Goal: Ask a question

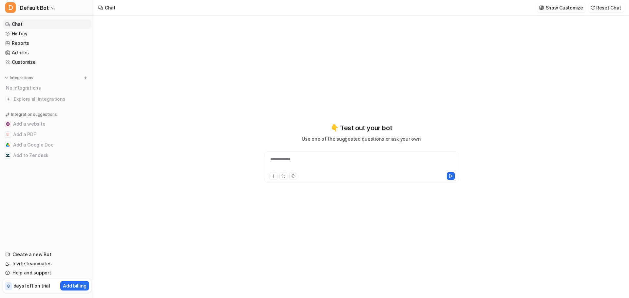
type textarea "**********"
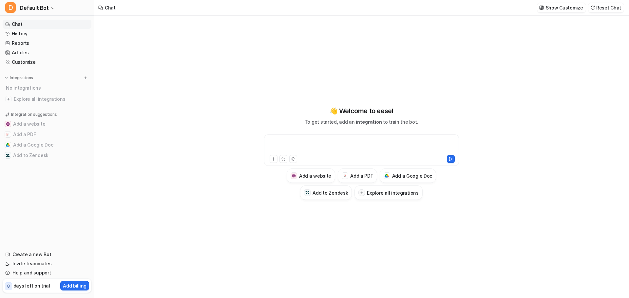
click at [343, 143] on div at bounding box center [362, 146] width 192 height 15
click at [360, 197] on button "Explore all integrations" at bounding box center [389, 193] width 68 height 14
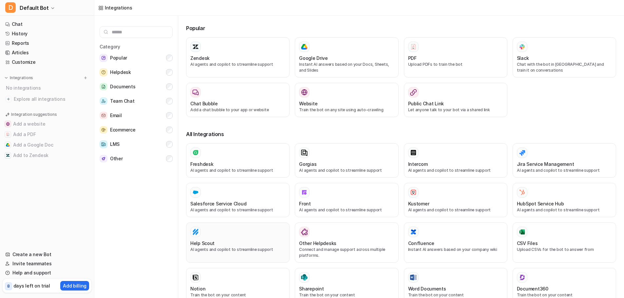
click at [208, 242] on h3 "Help Scout" at bounding box center [202, 243] width 24 height 7
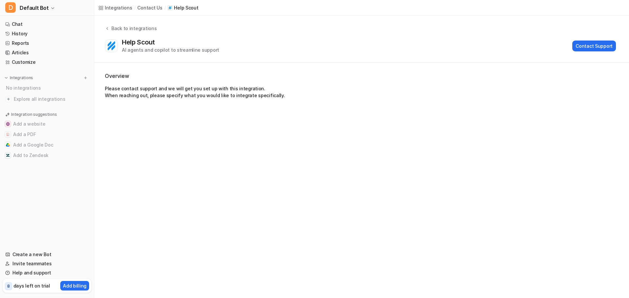
click at [213, 97] on p "Please contact support and we will get you set up with this integration. When r…" at bounding box center [362, 92] width 514 height 14
click at [582, 49] on button "Contact Support" at bounding box center [594, 46] width 44 height 11
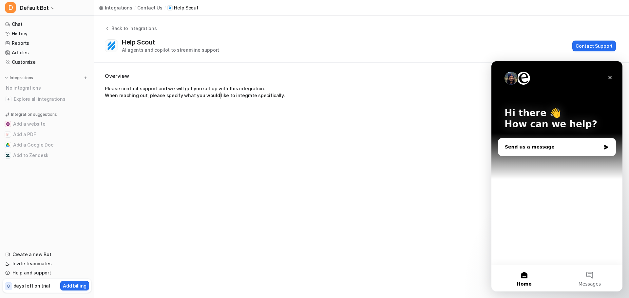
click at [551, 149] on div "Send us a message" at bounding box center [553, 147] width 96 height 7
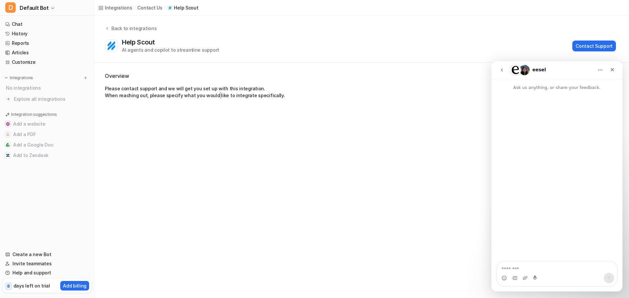
click at [543, 264] on textarea "Message…" at bounding box center [557, 267] width 120 height 11
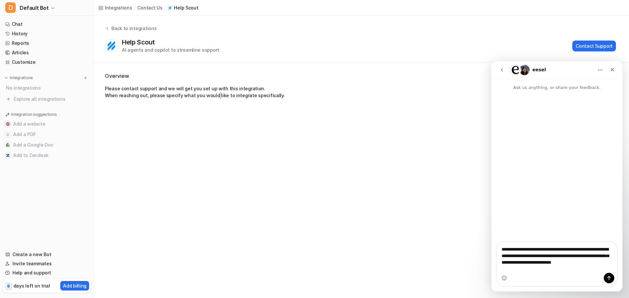
type textarea "**********"
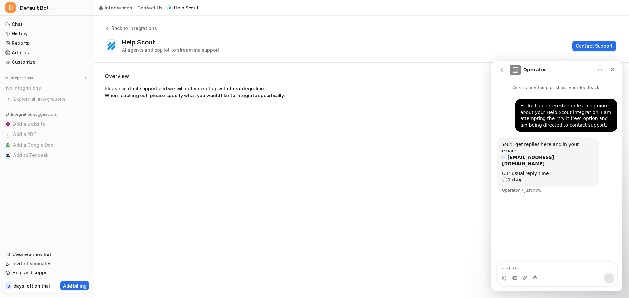
click at [196, 125] on div "Integrations / contact us / Help Scout Back to integrations Help Scout AI agent…" at bounding box center [314, 149] width 629 height 298
click at [535, 211] on div "Hello. I am interested in learning more about your Help Scout integration. I am…" at bounding box center [556, 177] width 131 height 172
click at [537, 156] on div "You’ll get replies here and in your email: ✉️ matt@queensboro.com Our usual rep…" at bounding box center [548, 163] width 92 height 42
click at [519, 177] on b "1 day" at bounding box center [515, 179] width 14 height 5
click at [611, 70] on icon "Close" at bounding box center [612, 69] width 5 height 5
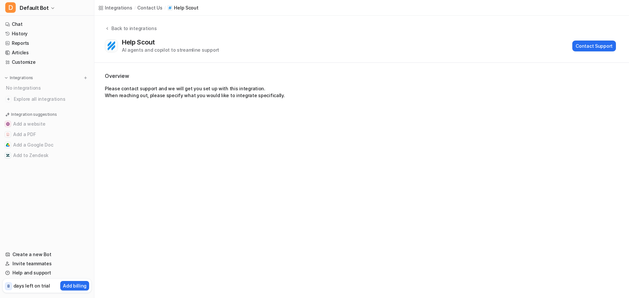
click at [225, 99] on p "Please contact support and we will get you set up with this integration. When r…" at bounding box center [362, 92] width 514 height 14
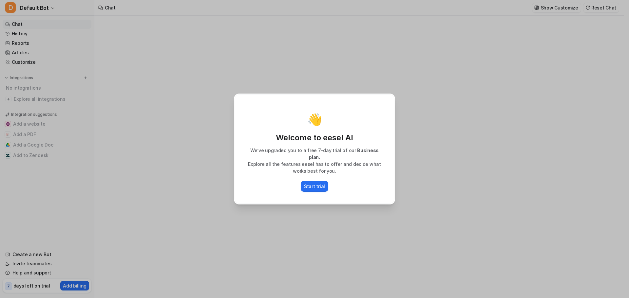
type textarea "**********"
